Goal: Task Accomplishment & Management: Use online tool/utility

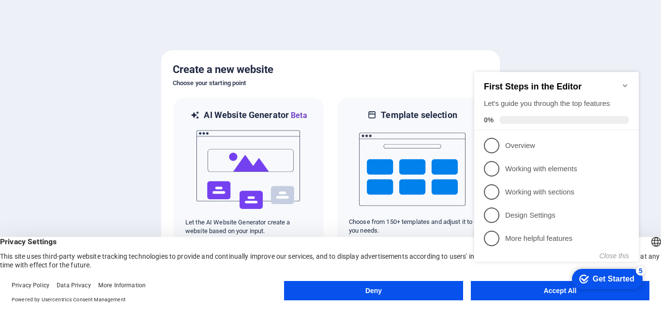
click at [626, 82] on icon "Minimize checklist" at bounding box center [625, 86] width 8 height 8
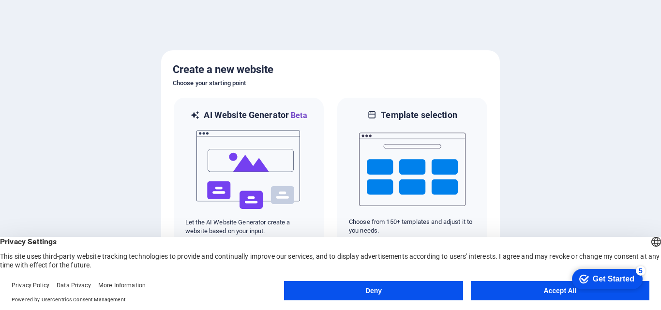
click at [518, 289] on button "Accept All" at bounding box center [559, 290] width 178 height 19
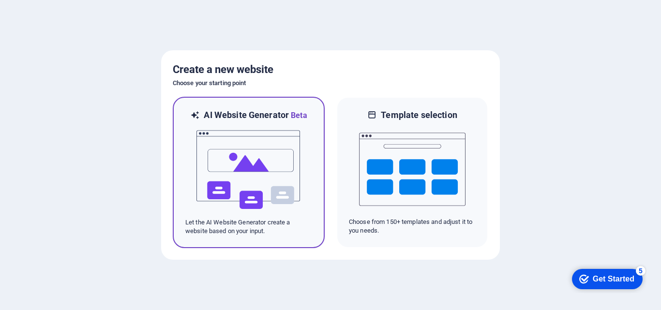
click at [265, 156] on img at bounding box center [248, 169] width 106 height 97
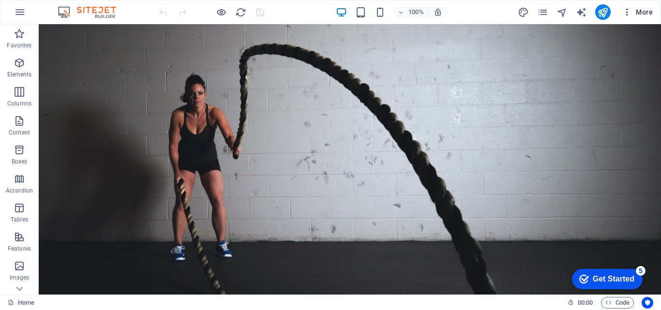
click at [635, 10] on span "More" at bounding box center [637, 12] width 30 height 10
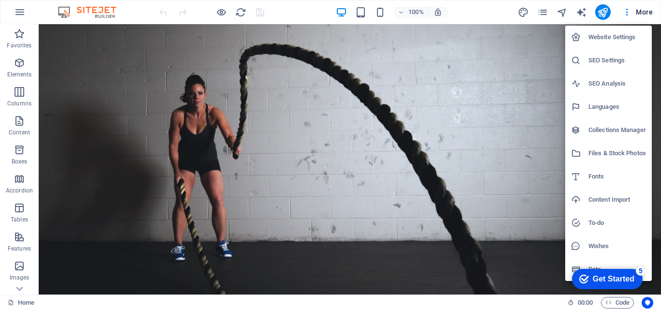
click at [623, 9] on div at bounding box center [330, 155] width 661 height 310
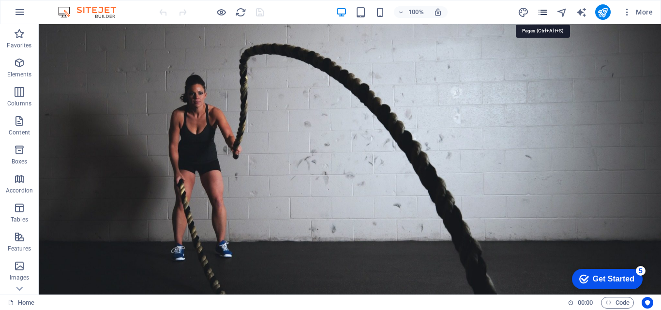
click at [545, 11] on icon "pages" at bounding box center [542, 12] width 11 height 11
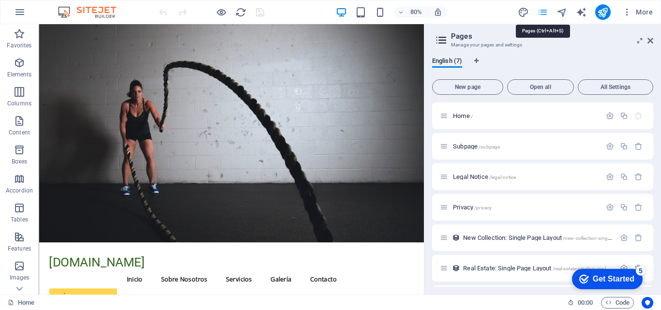
click at [543, 13] on icon "pages" at bounding box center [542, 12] width 11 height 11
click at [601, 10] on icon "publish" at bounding box center [602, 12] width 11 height 11
